Goal: Use online tool/utility: Utilize a website feature to perform a specific function

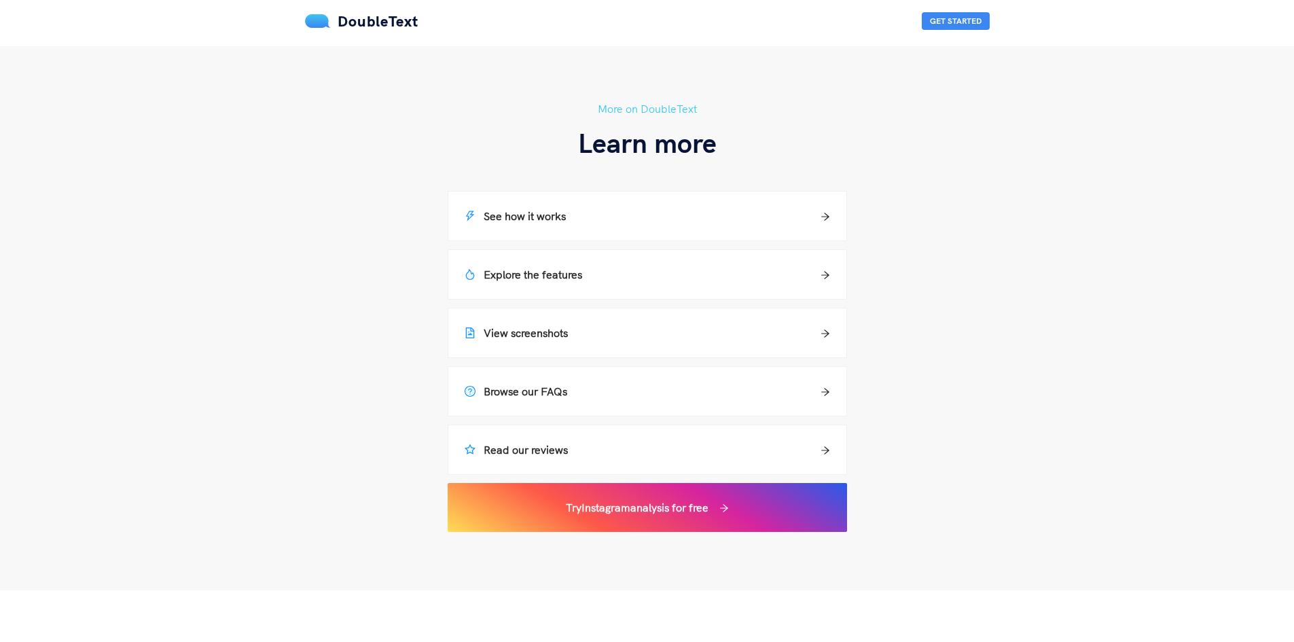
scroll to position [1223, 0]
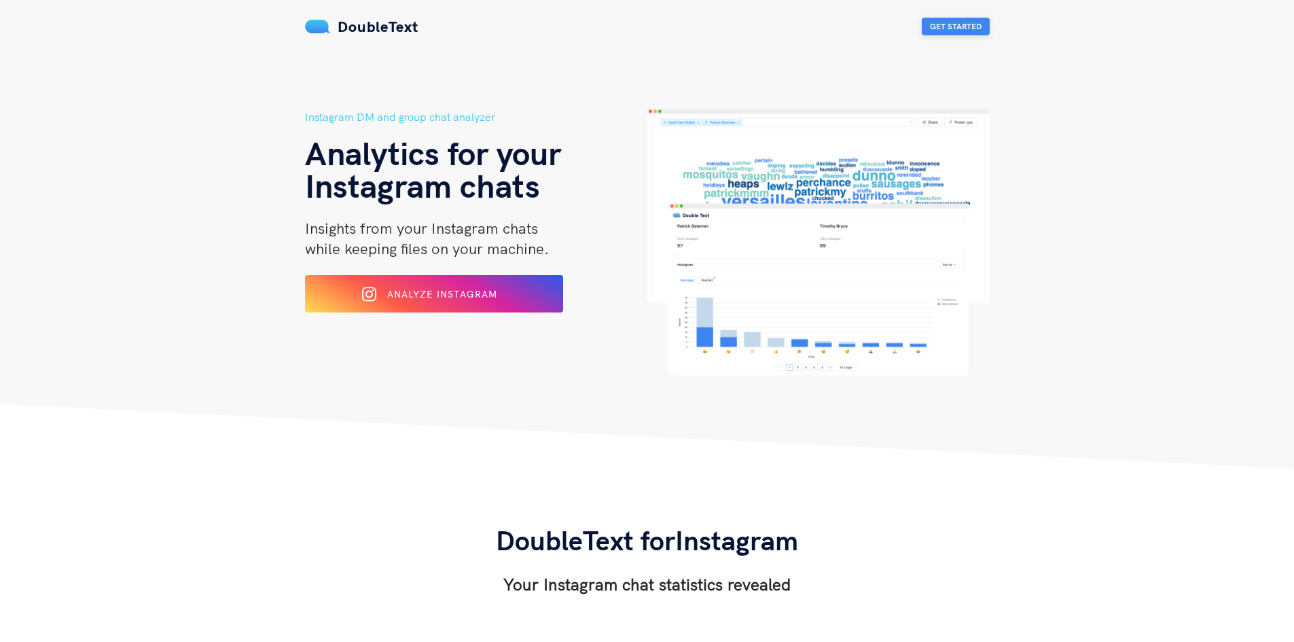
click at [934, 24] on button "Get Started" at bounding box center [956, 27] width 68 height 18
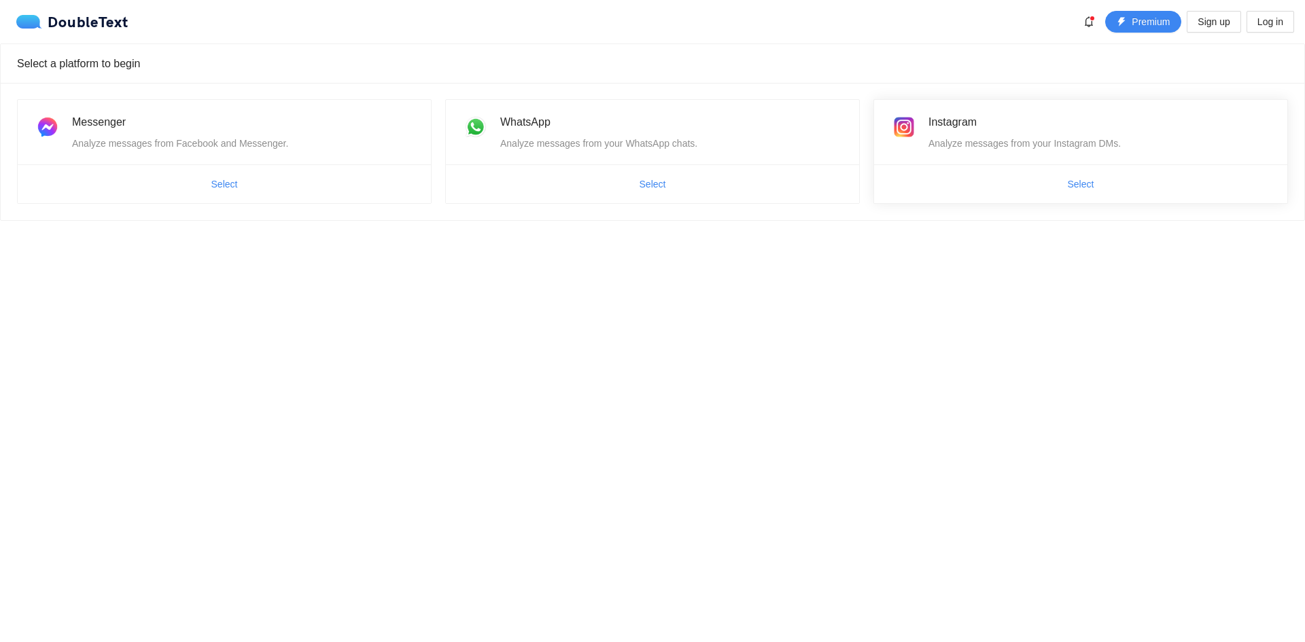
click at [1123, 181] on span "Select" at bounding box center [1080, 184] width 413 height 22
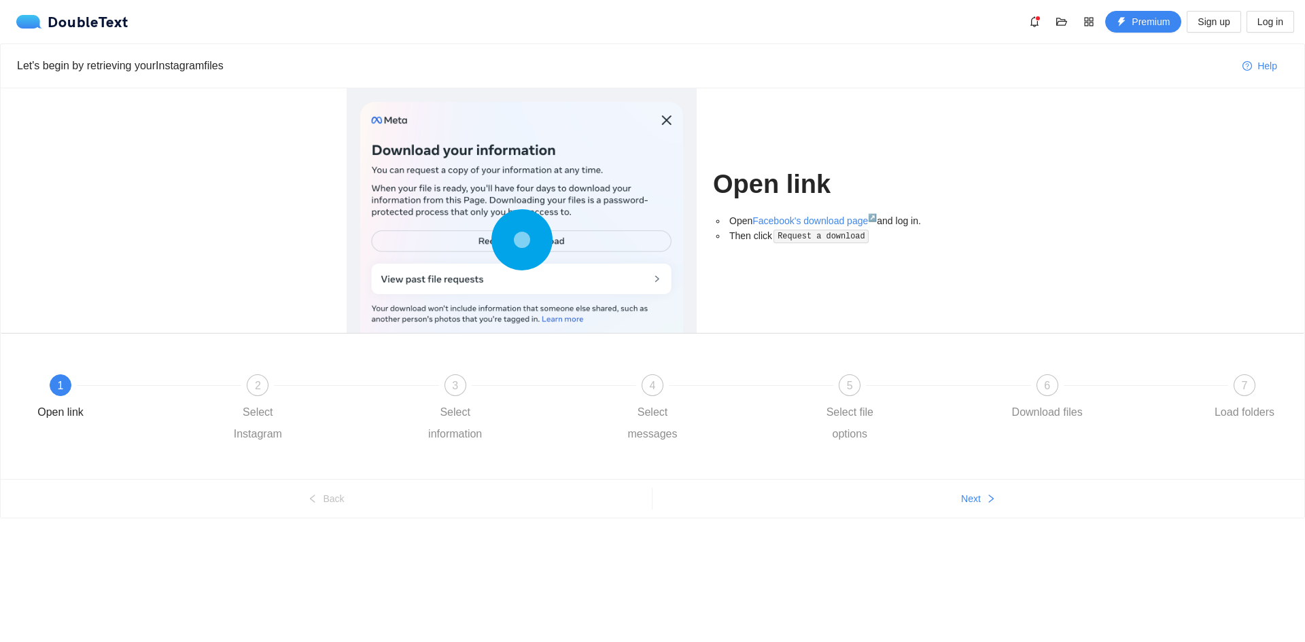
click at [527, 236] on circle at bounding box center [522, 240] width 12 height 12
click at [799, 223] on link "Facebook's download page ↗" at bounding box center [814, 220] width 124 height 11
click at [272, 389] on div "2 Select Instagram" at bounding box center [316, 409] width 197 height 71
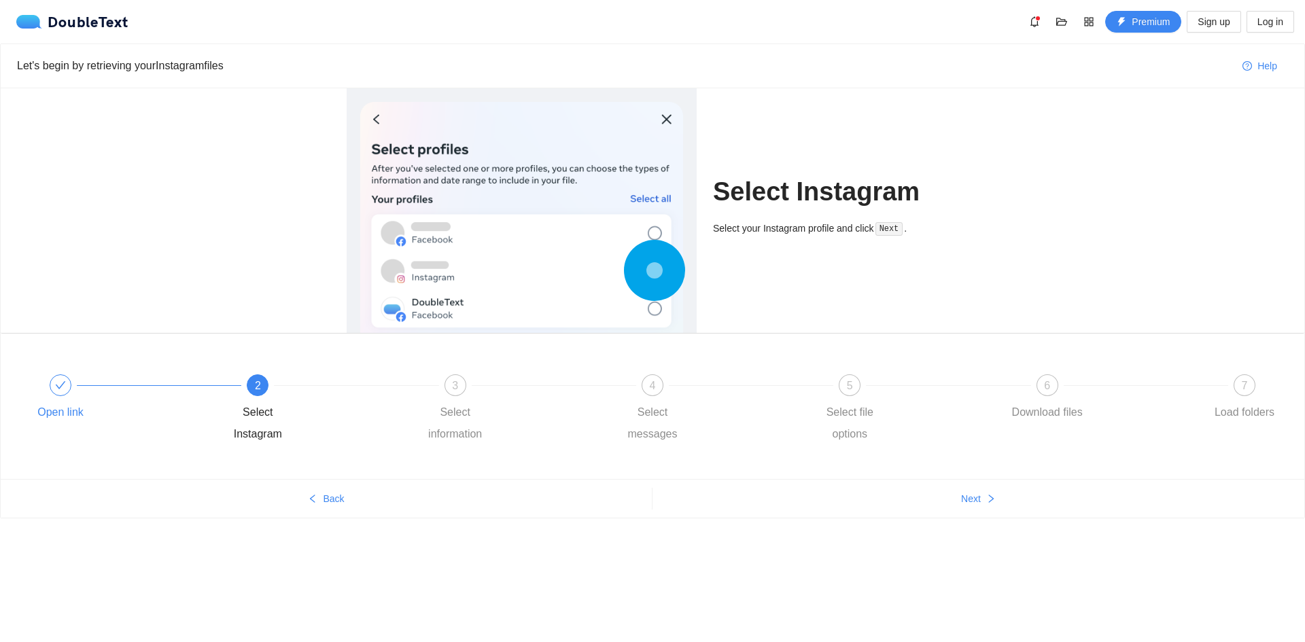
click at [56, 393] on div at bounding box center [61, 385] width 22 height 22
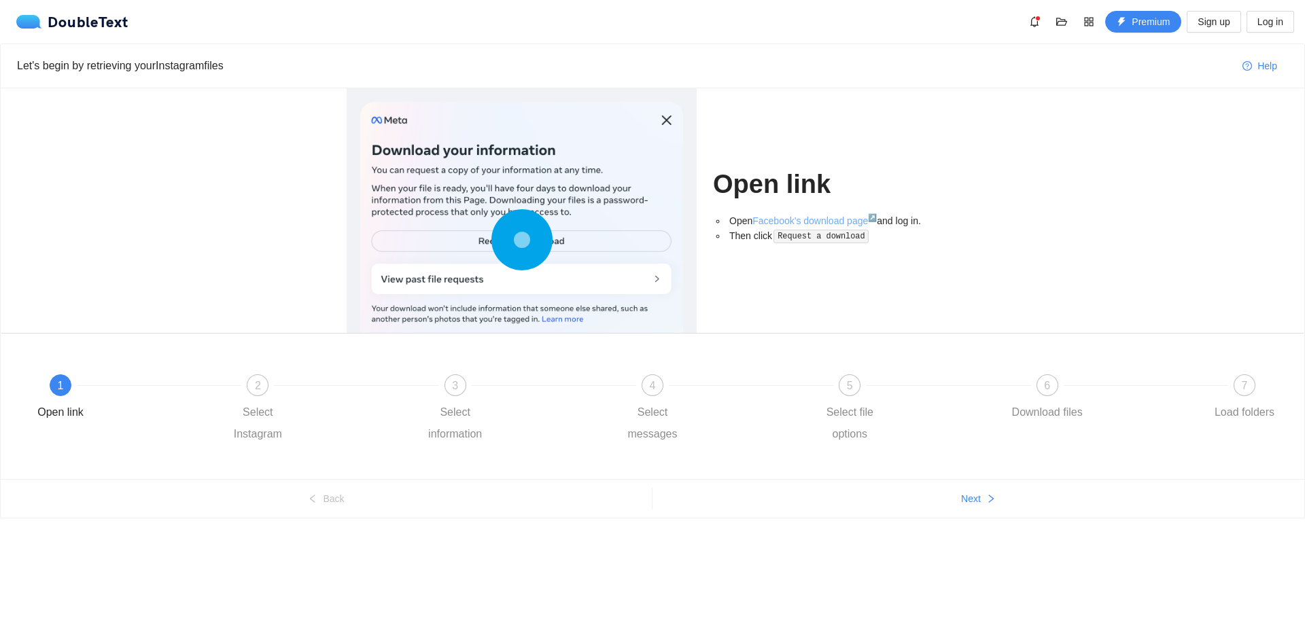
click at [815, 221] on link "Facebook's download page ↗" at bounding box center [814, 220] width 124 height 11
click at [472, 383] on div at bounding box center [553, 385] width 197 height 5
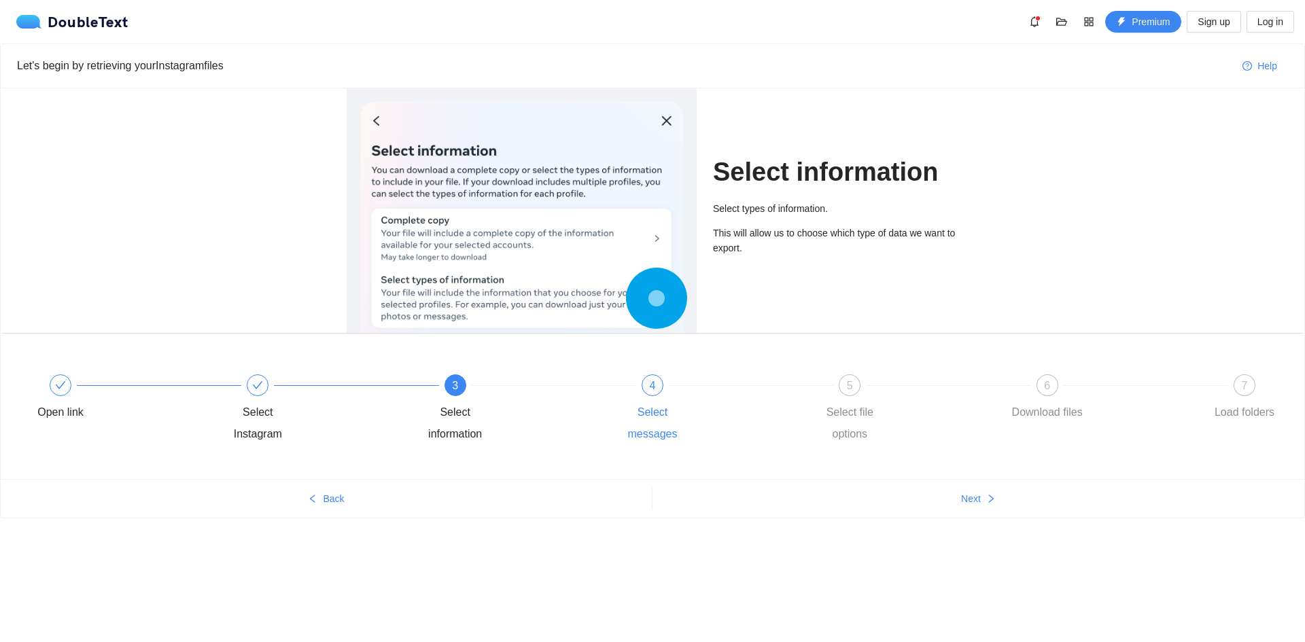
click at [658, 386] on div at bounding box center [750, 385] width 197 height 5
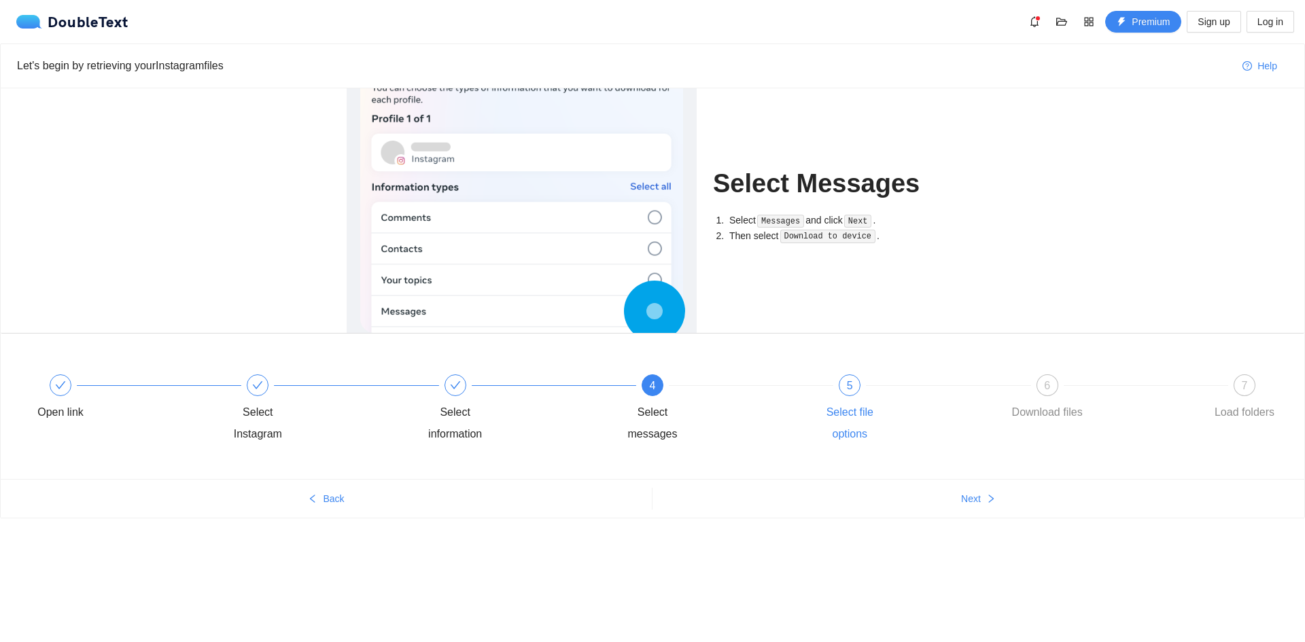
click at [830, 383] on div "5 Select file options" at bounding box center [908, 409] width 197 height 71
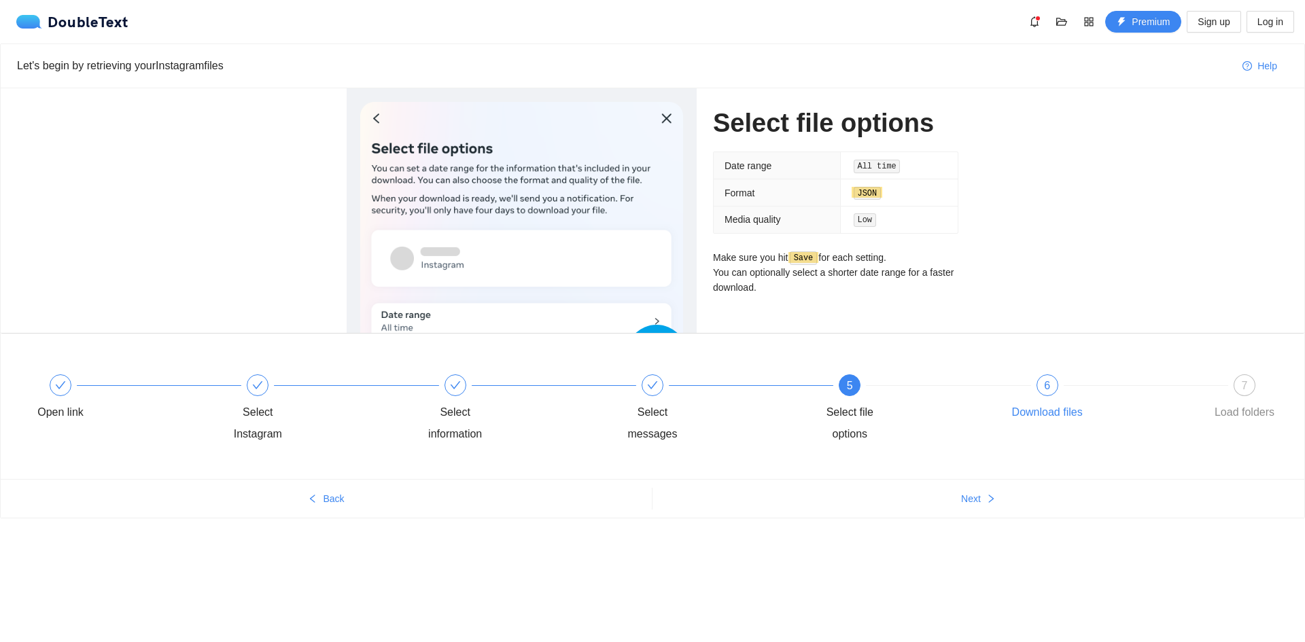
click at [1038, 378] on div "6 Download files" at bounding box center [1106, 398] width 197 height 49
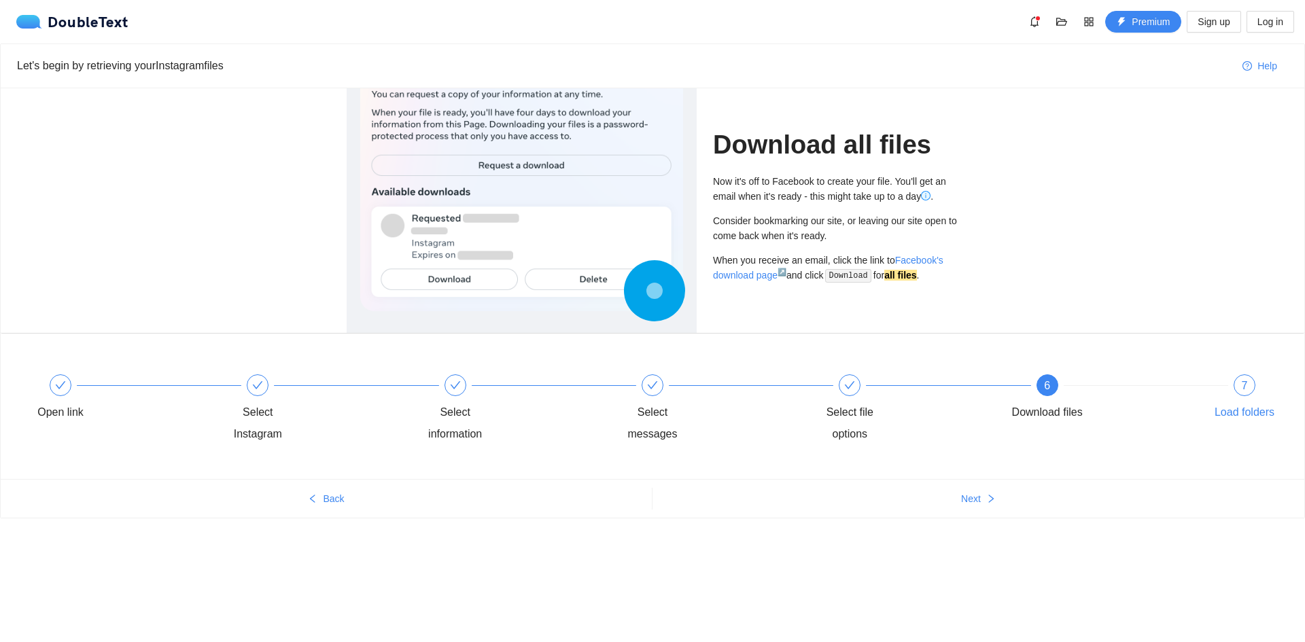
click at [1246, 382] on span "7" at bounding box center [1244, 386] width 6 height 12
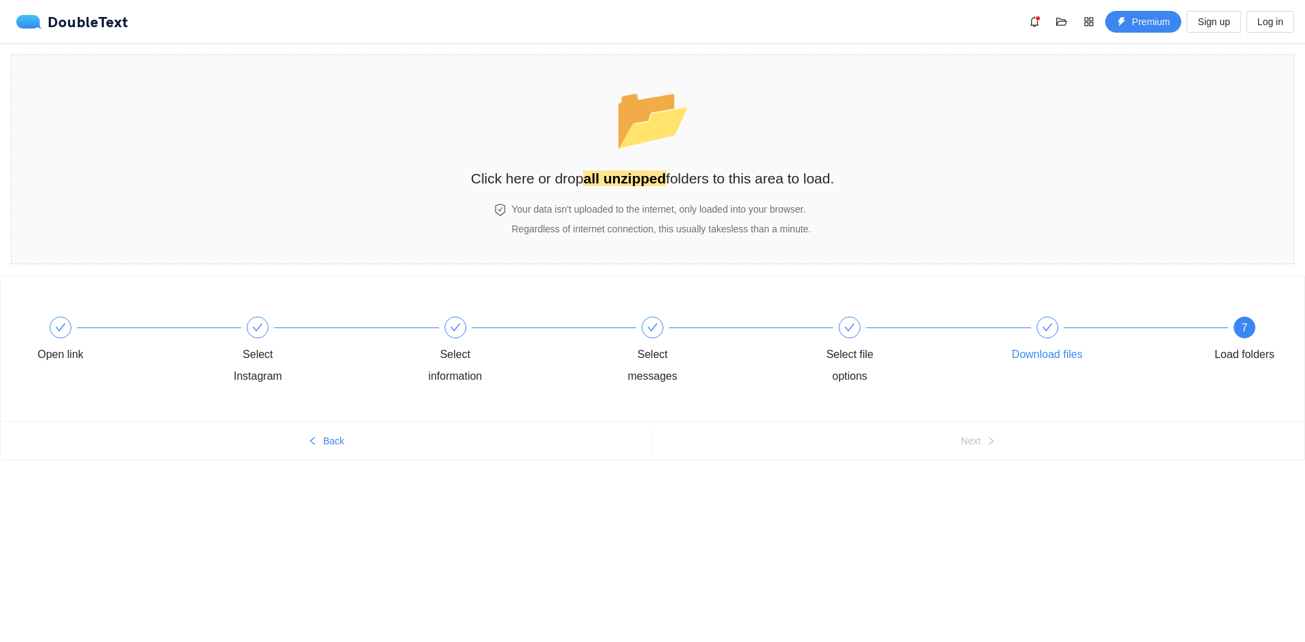
click at [1045, 340] on div "Download files" at bounding box center [1106, 341] width 197 height 49
